Goal: Task Accomplishment & Management: Complete application form

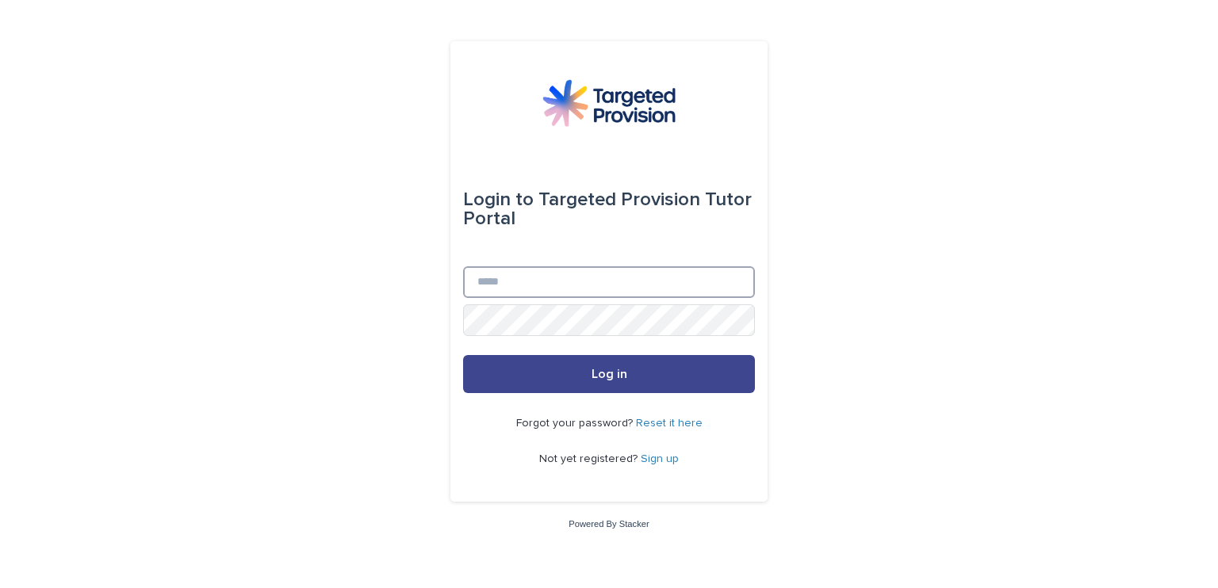
type input "**********"
click at [721, 375] on button "Log in" at bounding box center [609, 374] width 292 height 38
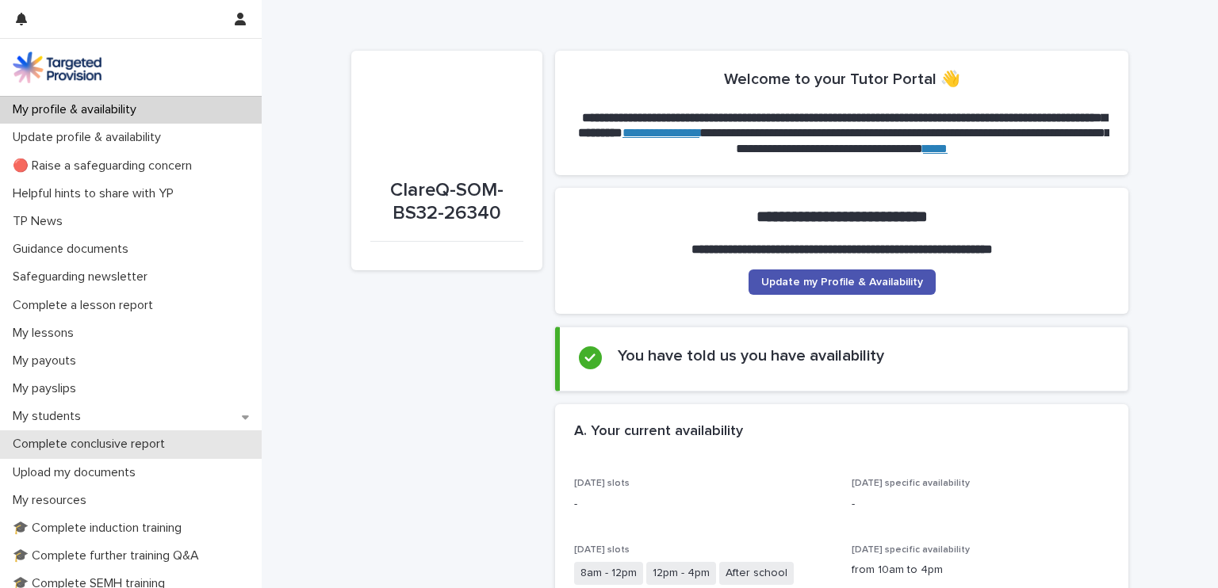
click at [120, 438] on p "Complete conclusive report" at bounding box center [91, 444] width 171 height 15
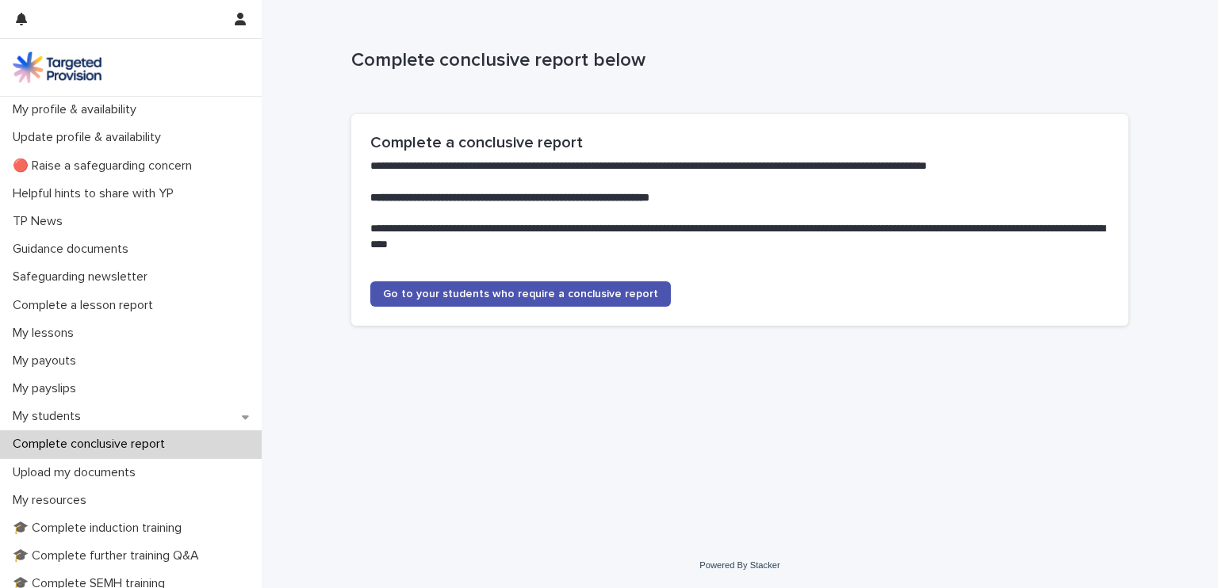
click at [384, 338] on div "**********" at bounding box center [739, 226] width 777 height 224
click at [103, 416] on div "My students" at bounding box center [131, 417] width 262 height 28
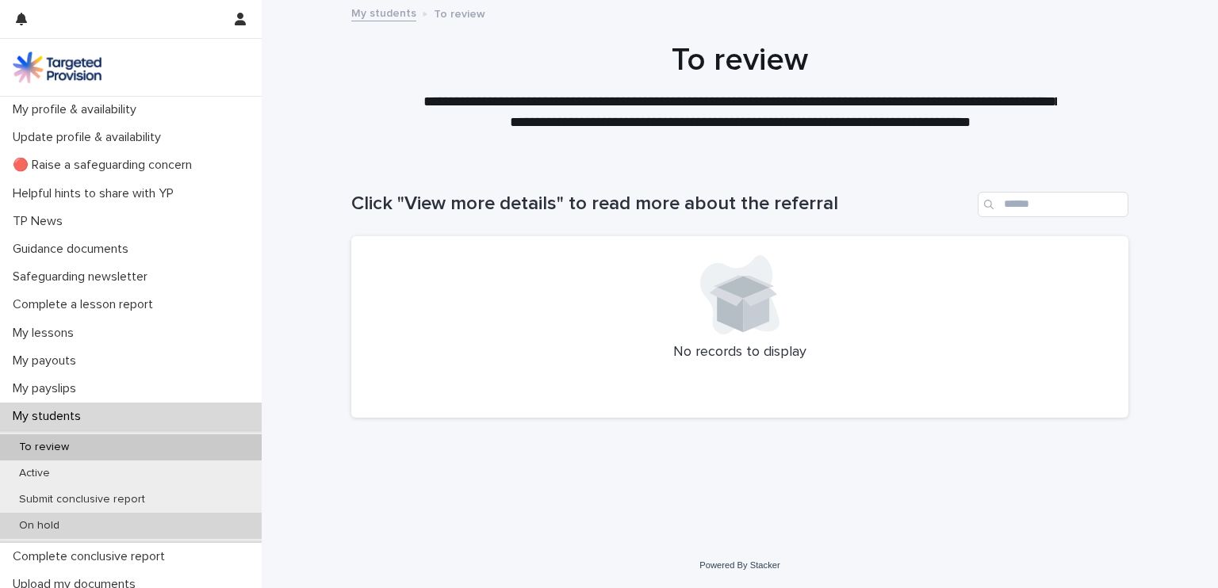
click at [69, 524] on p "On hold" at bounding box center [39, 525] width 66 height 13
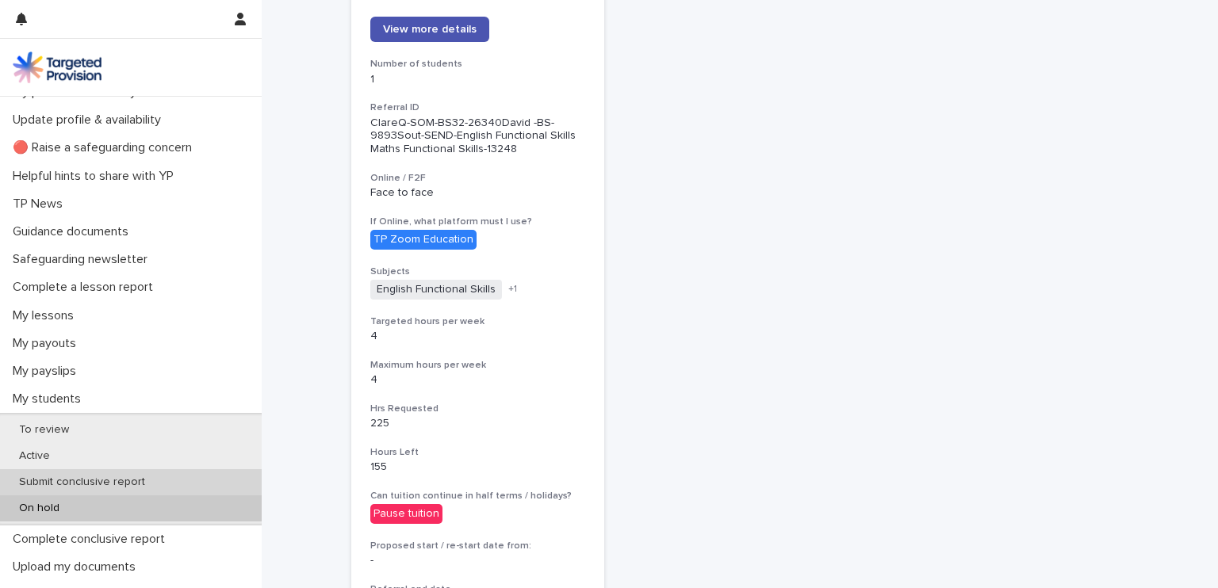
scroll to position [18, 0]
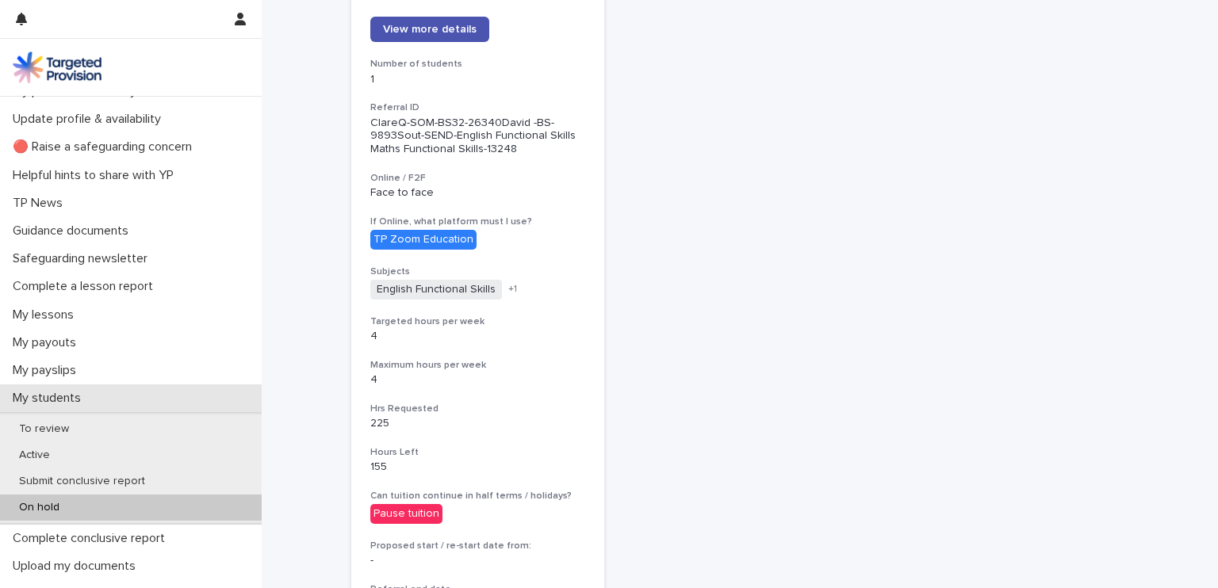
click at [62, 396] on p "My students" at bounding box center [49, 398] width 87 height 15
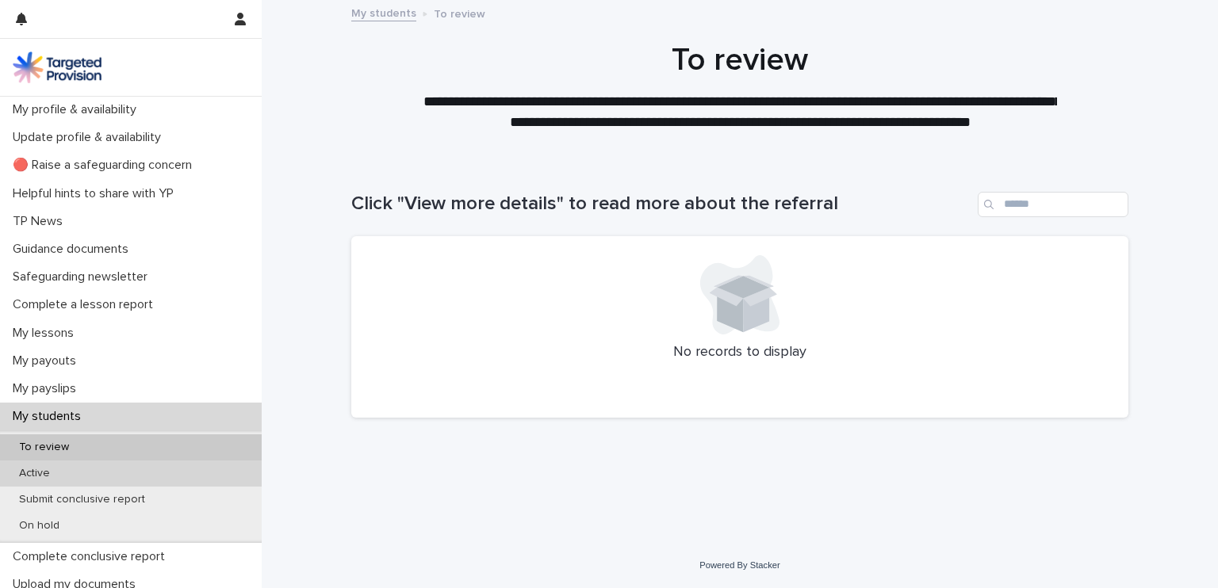
click at [162, 464] on div "Active" at bounding box center [131, 474] width 262 height 26
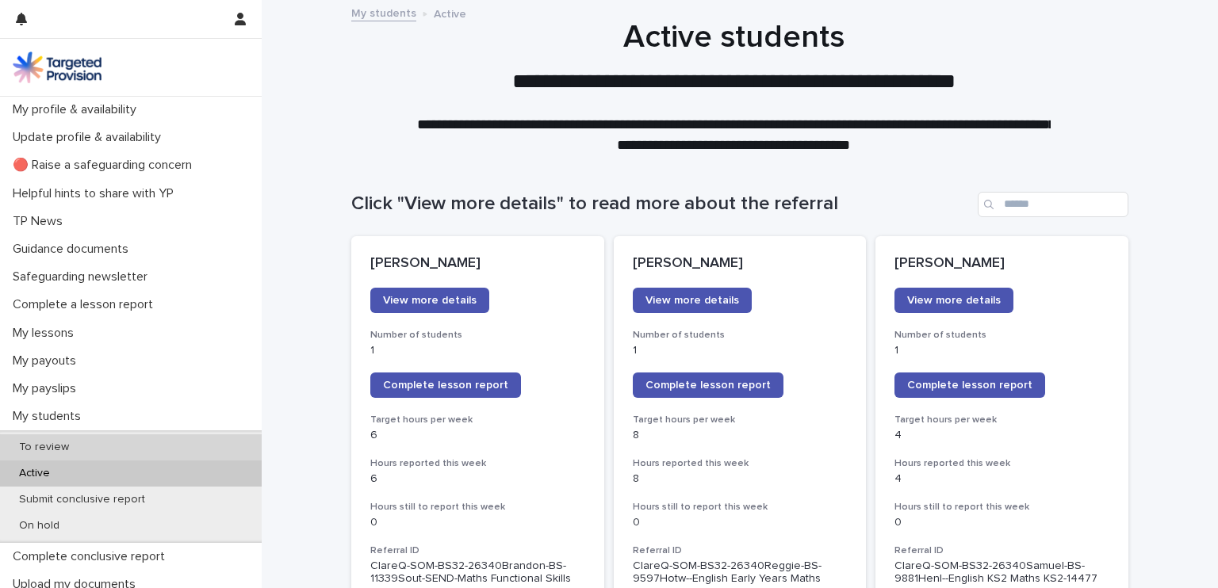
click at [89, 442] on div "To review" at bounding box center [131, 447] width 262 height 26
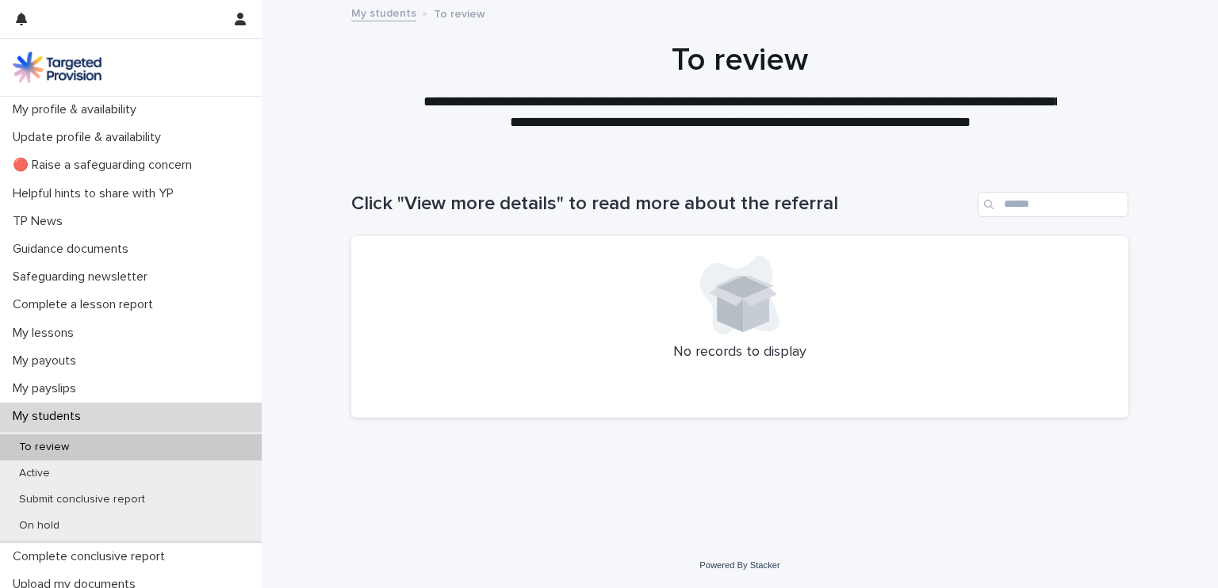
click at [105, 412] on div "My students" at bounding box center [131, 417] width 262 height 28
click at [63, 556] on p "Complete conclusive report" at bounding box center [91, 556] width 171 height 15
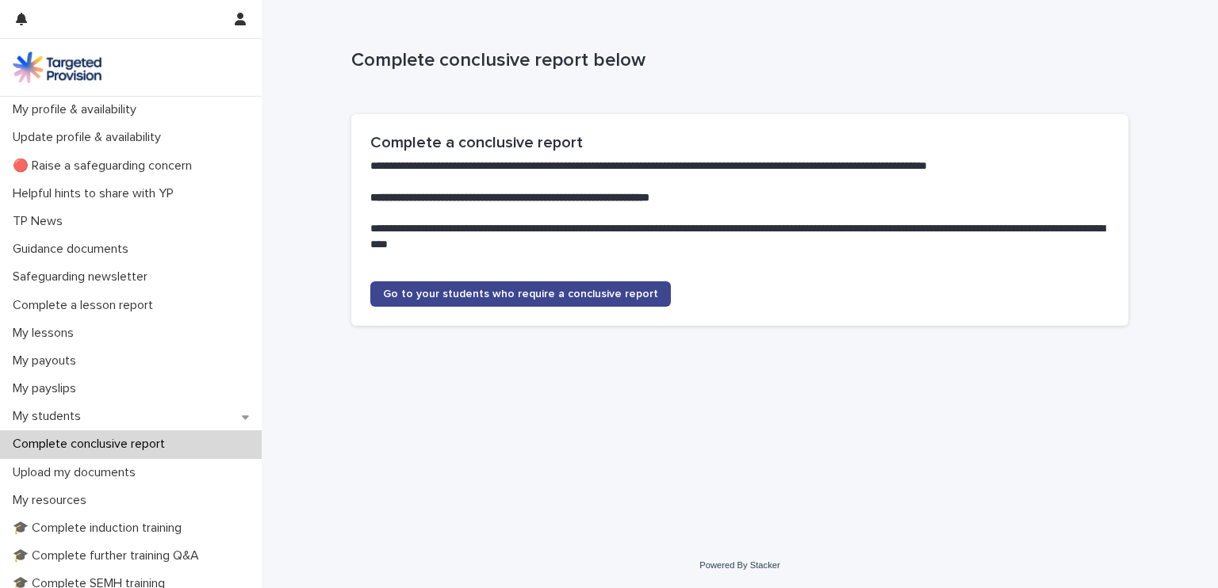
click at [449, 287] on link "Go to your students who require a conclusive report" at bounding box center [520, 293] width 300 height 25
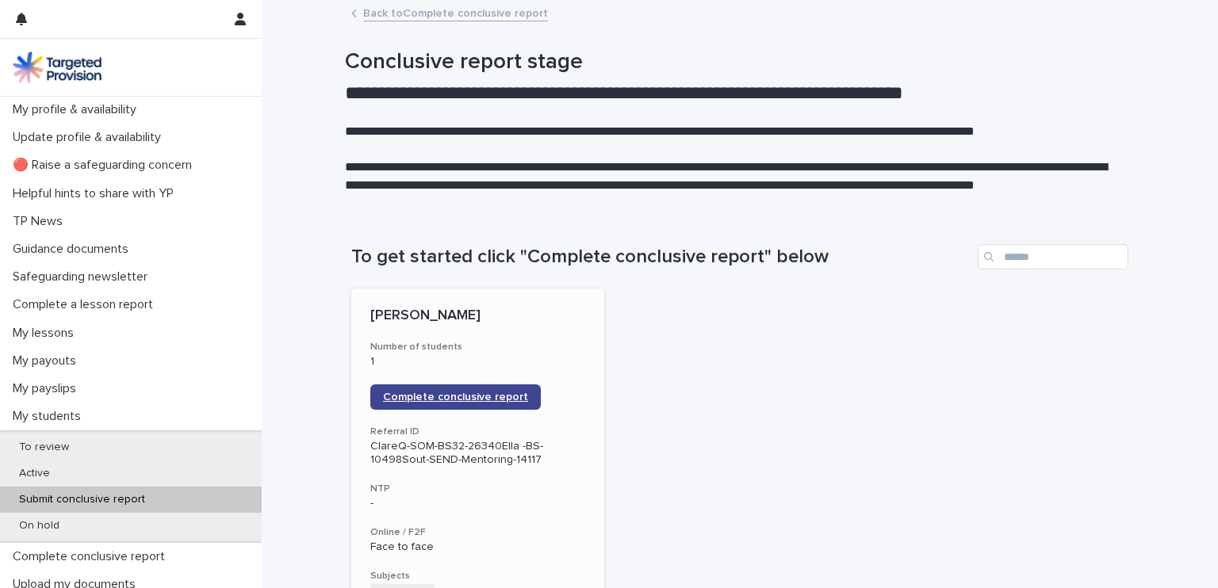
click at [450, 394] on span "Complete conclusive report" at bounding box center [455, 397] width 145 height 11
